Goal: Task Accomplishment & Management: Manage account settings

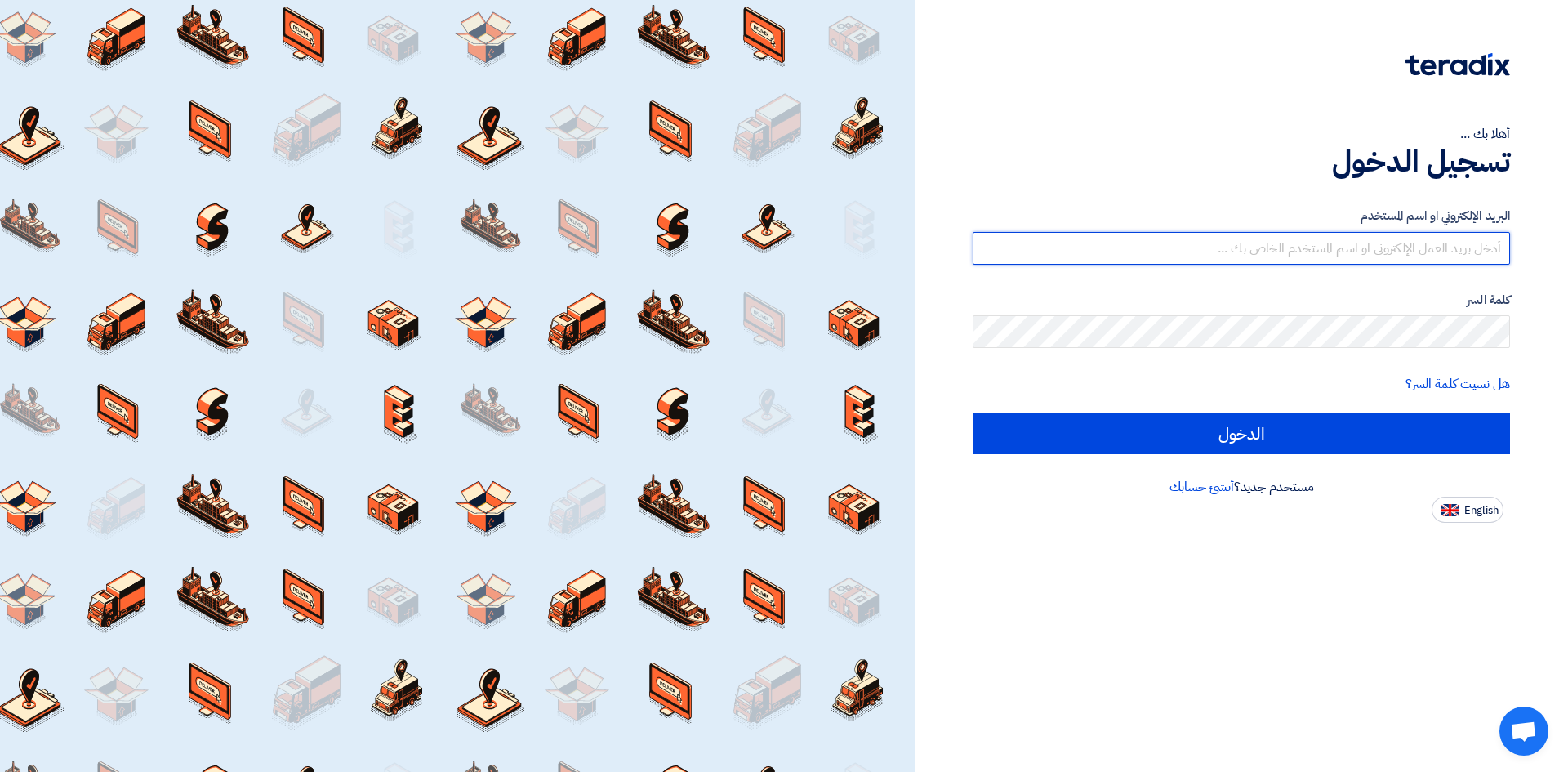
click at [1277, 248] on input "text" at bounding box center [1241, 249] width 538 height 33
type input "[PERSON_NAME][EMAIL_ADDRESS][DOMAIN_NAME]"
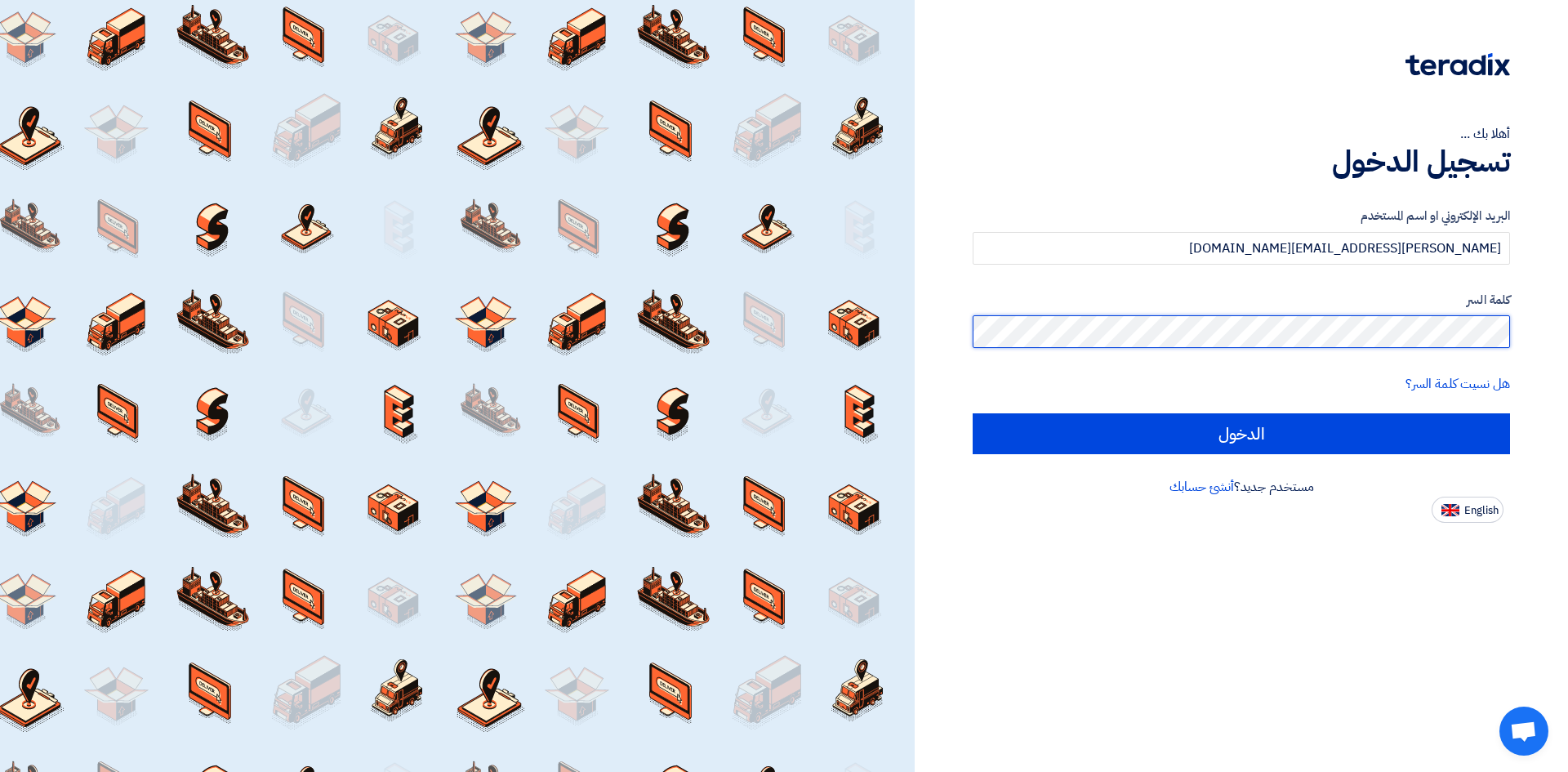
click at [973, 413] on input "الدخول" at bounding box center [1241, 434] width 538 height 41
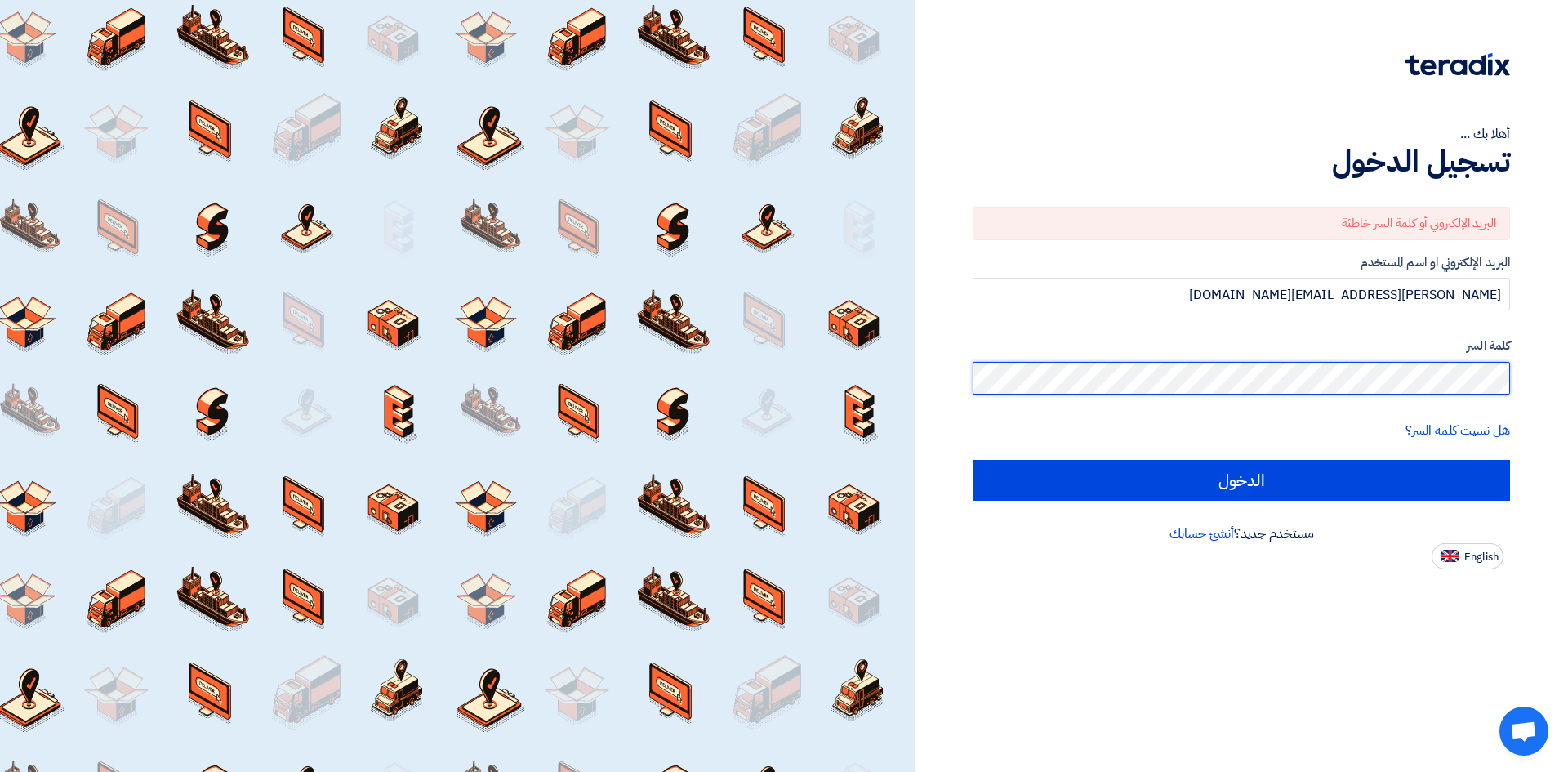
click at [973, 460] on input "الدخول" at bounding box center [1241, 480] width 538 height 41
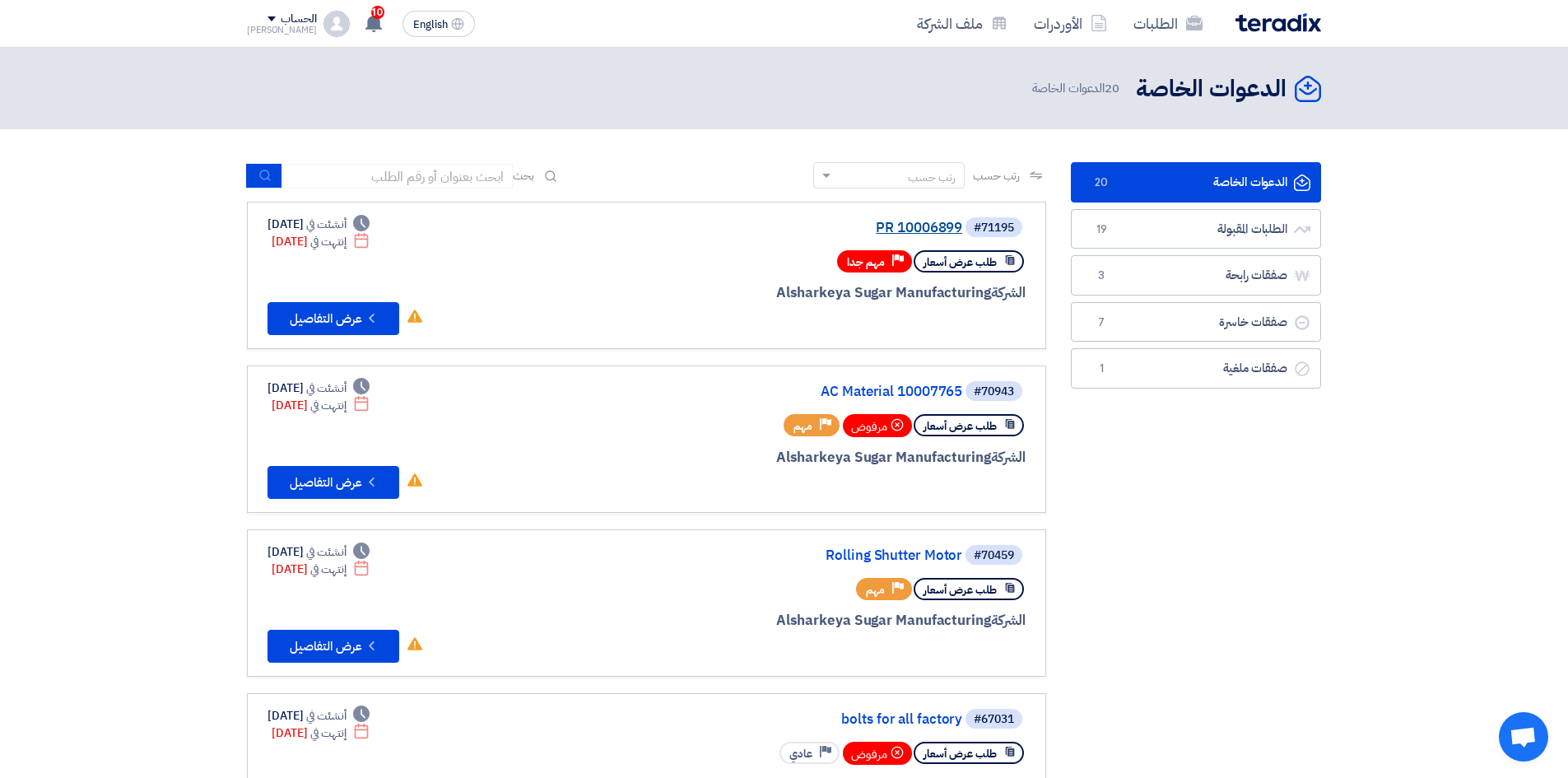
click at [925, 228] on link "PR 10006899" at bounding box center [797, 227] width 329 height 15
click at [1186, 268] on link "صفقات رابحة صفقات رابحة 3" at bounding box center [1195, 274] width 250 height 40
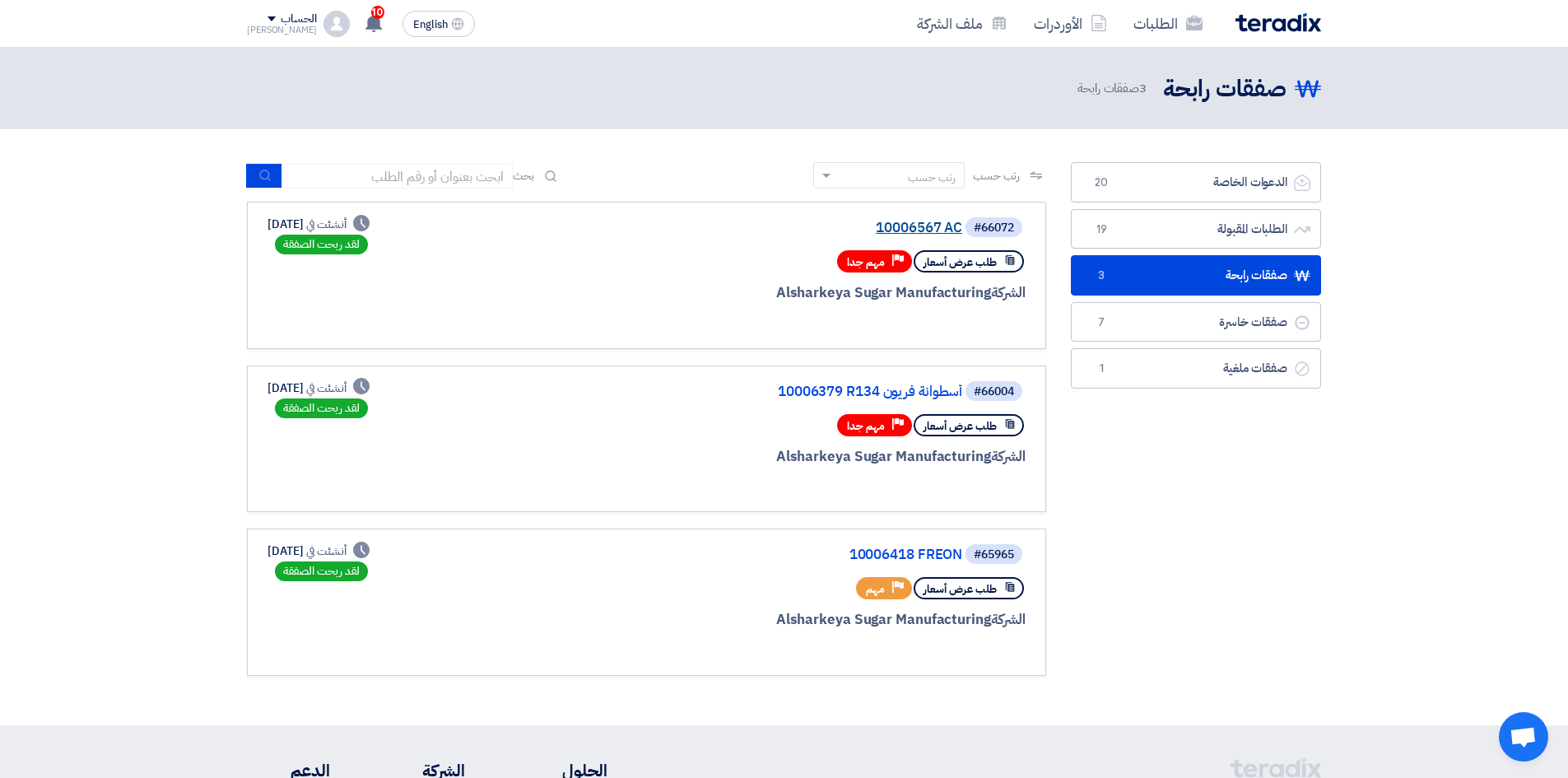
click at [914, 222] on link "10006567 AC" at bounding box center [797, 227] width 329 height 15
click at [1183, 172] on link "الدعوات الخاصة الدعوات الخاصة 20" at bounding box center [1195, 182] width 250 height 40
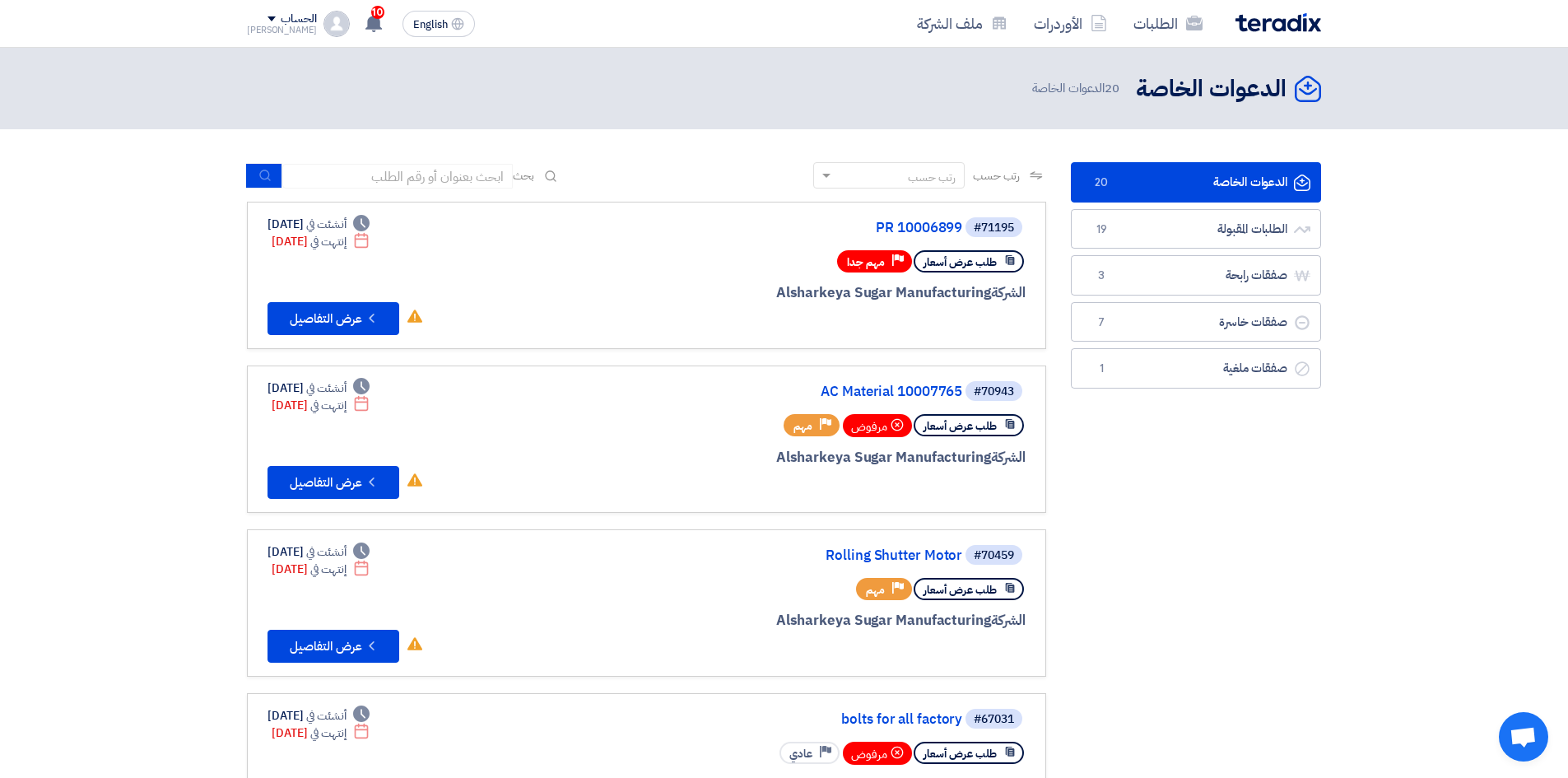
click at [1224, 180] on link "الدعوات الخاصة الدعوات الخاصة 20" at bounding box center [1195, 182] width 250 height 40
click at [1174, 239] on link "الطلبات المقبولة الطلبات المقبولة 19" at bounding box center [1195, 228] width 250 height 40
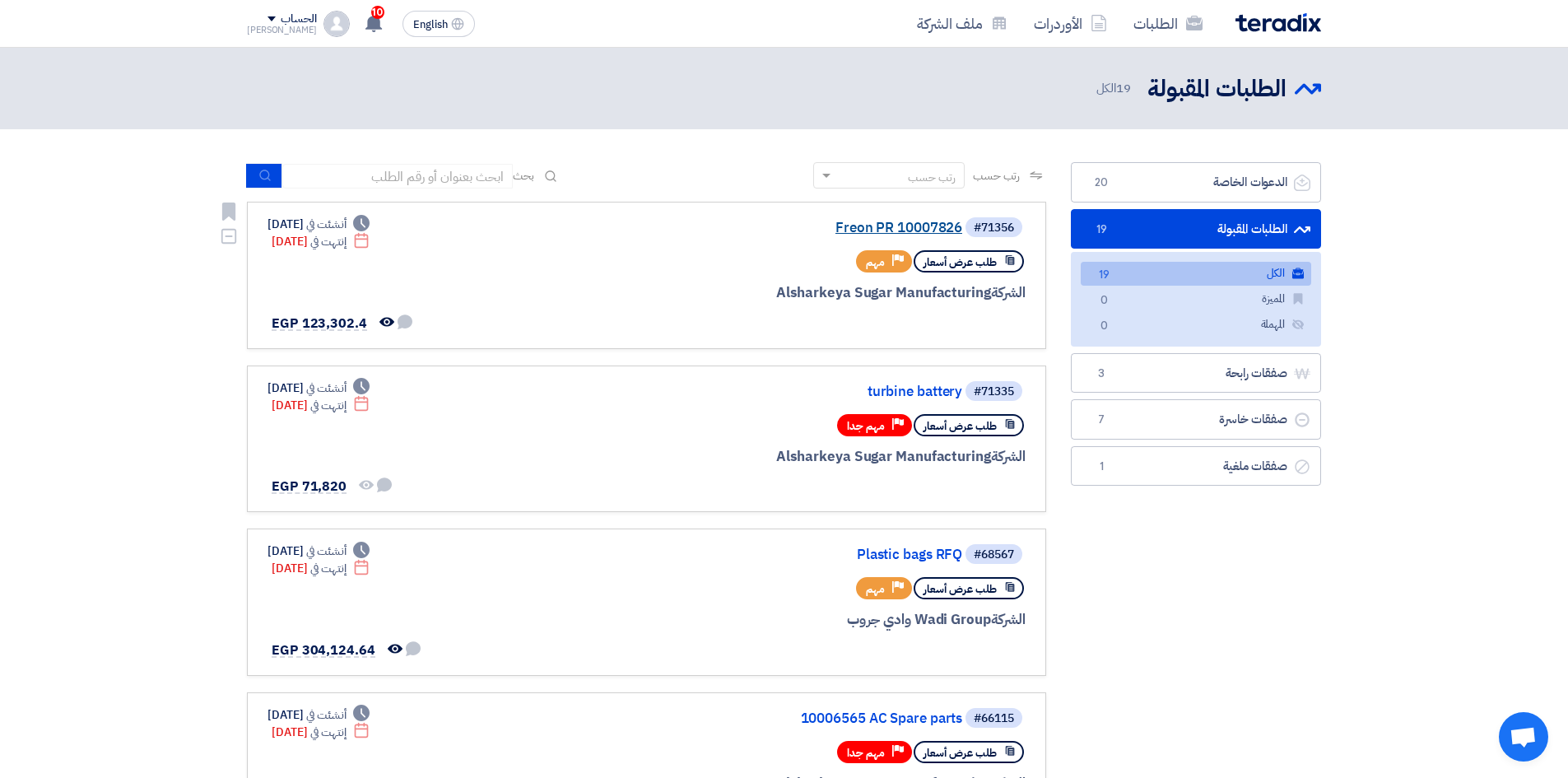
click at [870, 229] on link "Freon PR 10007826" at bounding box center [797, 227] width 329 height 15
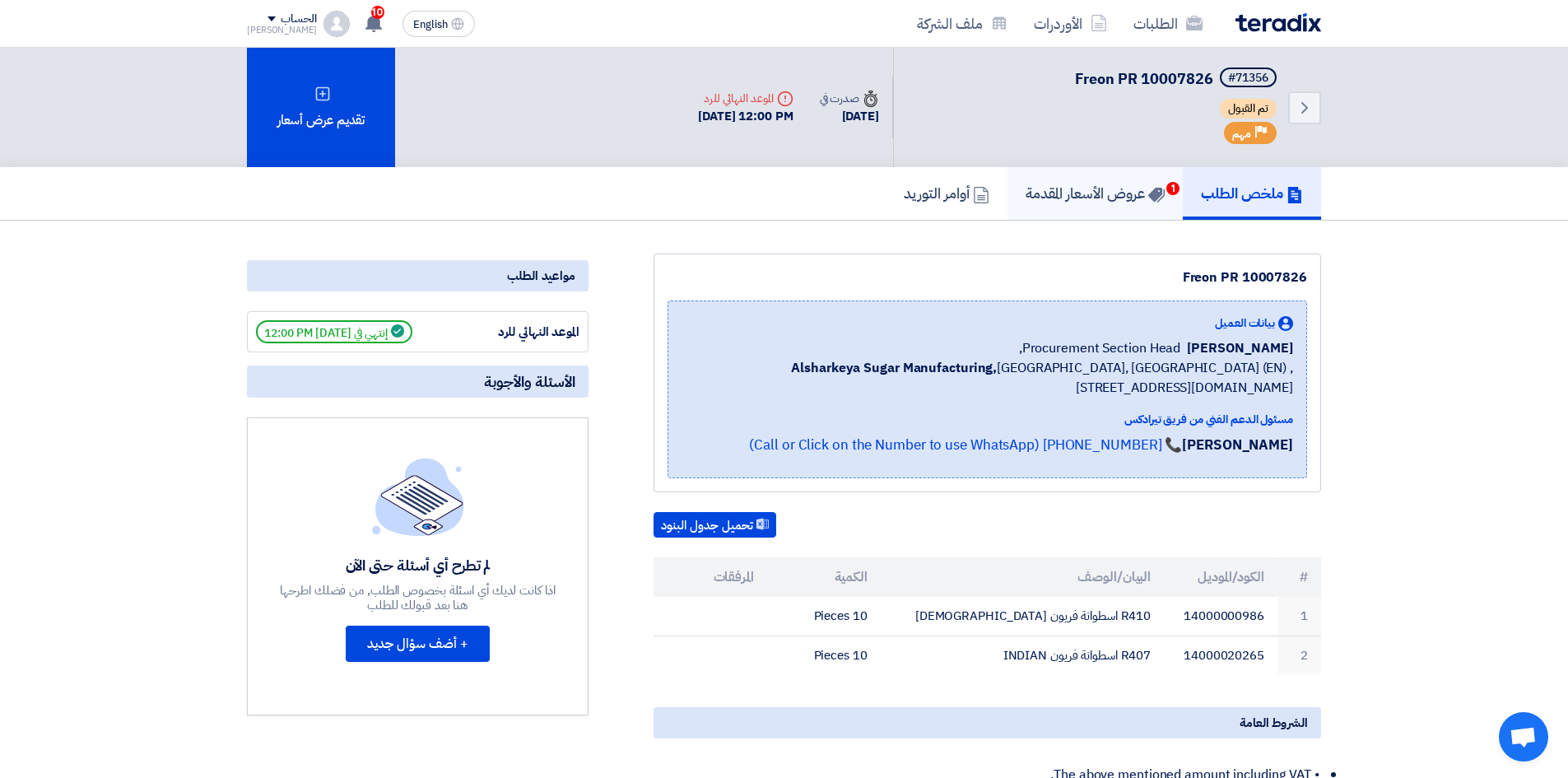
click at [1108, 193] on h5 "عروض الأسعار المقدمة 1" at bounding box center [1095, 192] width 139 height 19
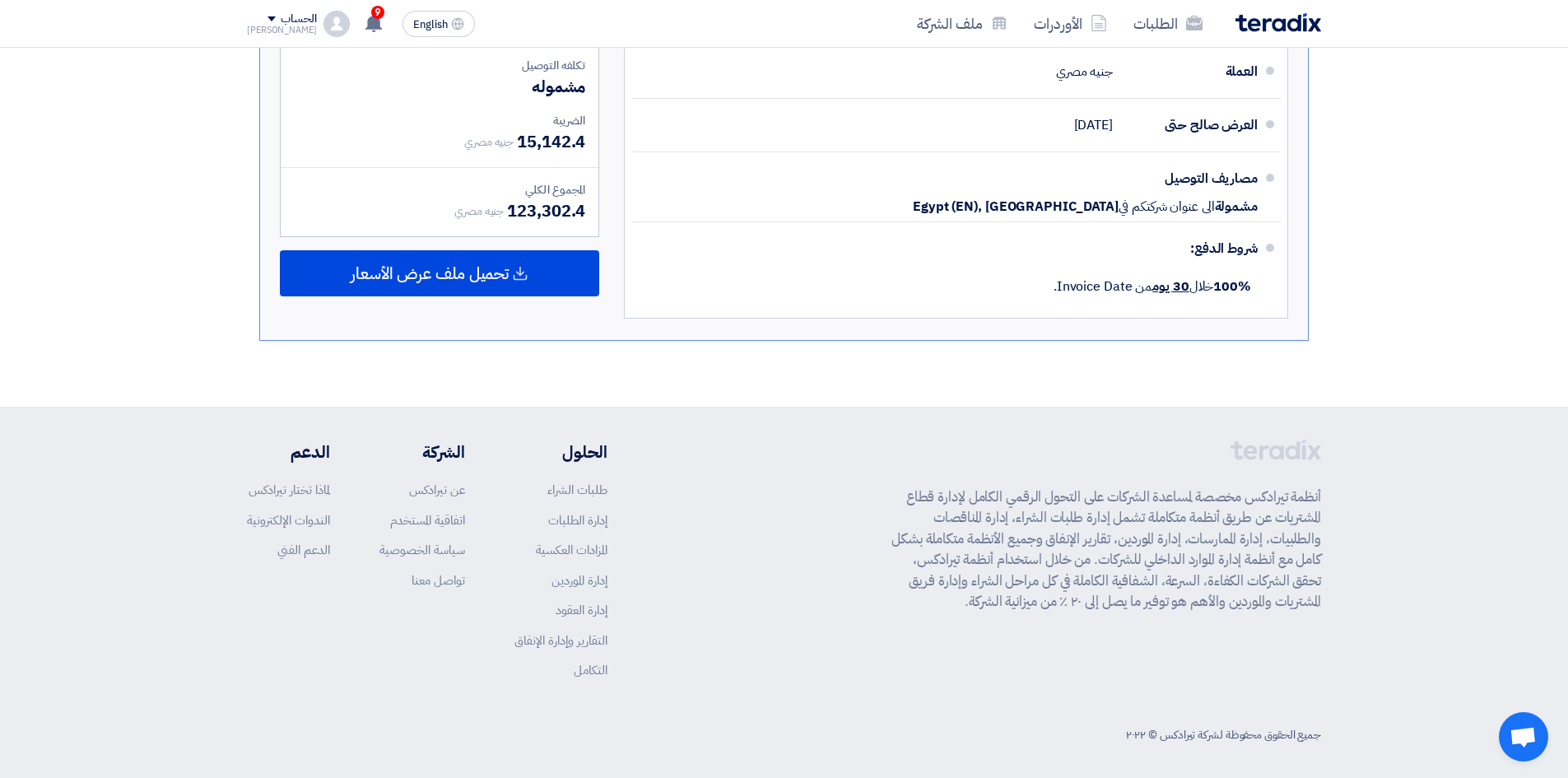
scroll to position [742, 0]
